Goal: Task Accomplishment & Management: Complete application form

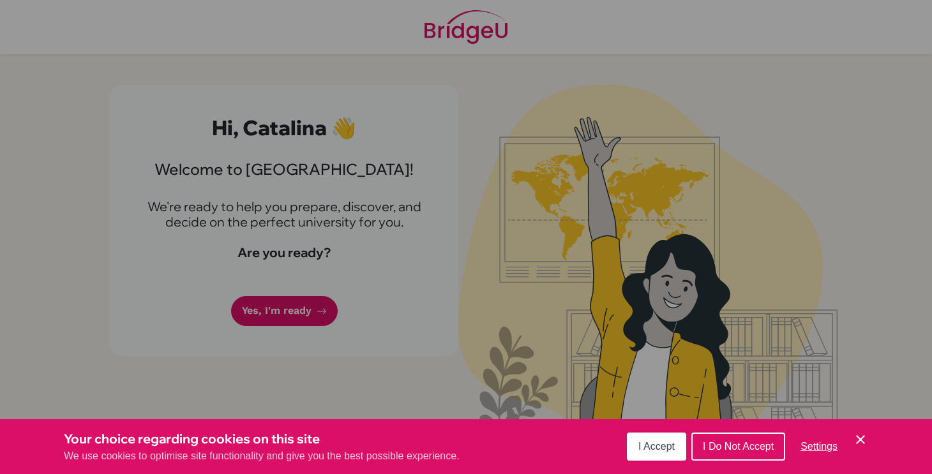
click at [667, 444] on span "I Accept" at bounding box center [656, 446] width 36 height 11
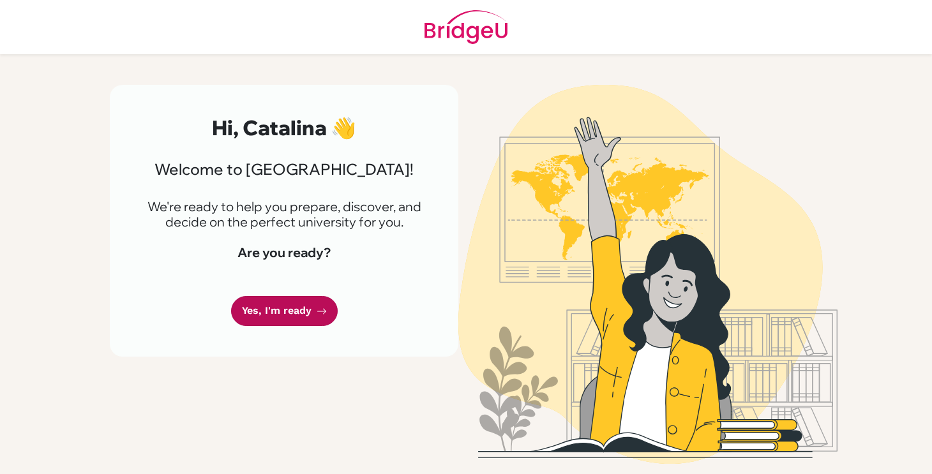
click at [300, 310] on link "Yes, I'm ready" at bounding box center [284, 311] width 107 height 30
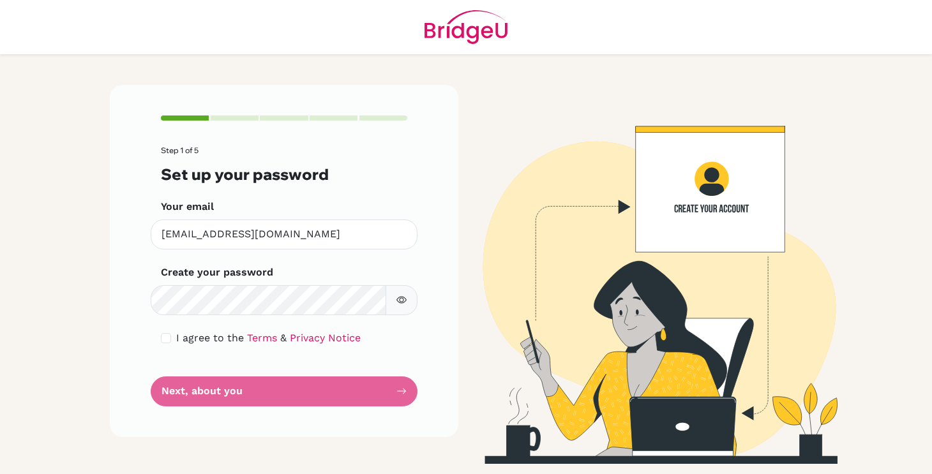
click at [195, 338] on span "I agree to the" at bounding box center [210, 338] width 68 height 12
click at [168, 338] on input "checkbox" at bounding box center [166, 338] width 10 height 10
checkbox input "true"
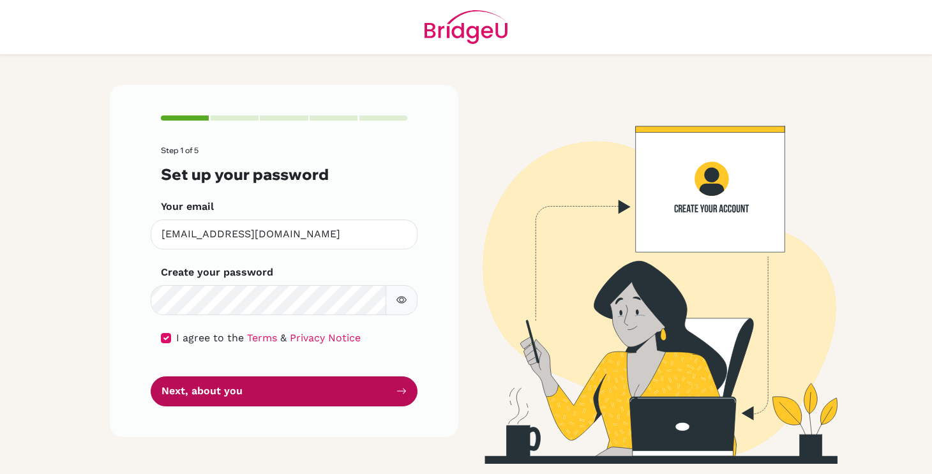
click at [222, 398] on button "Next, about you" at bounding box center [284, 392] width 267 height 30
